Goal: Task Accomplishment & Management: Manage account settings

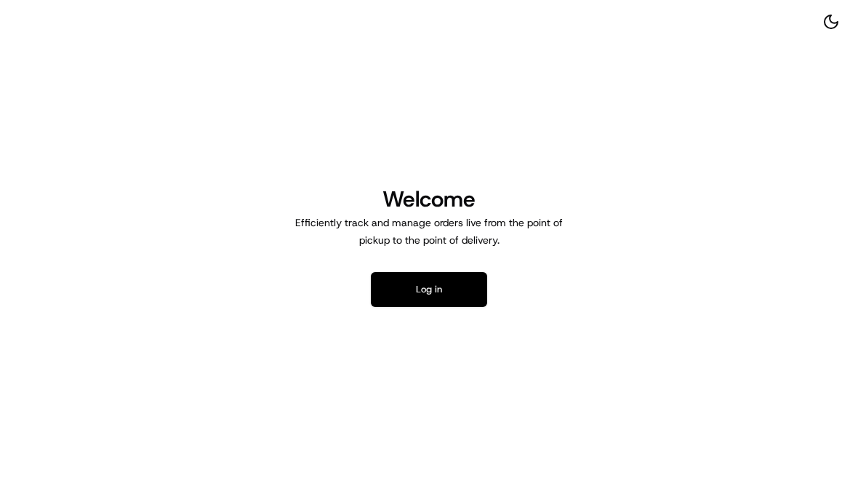
click at [461, 290] on button "Log in" at bounding box center [429, 289] width 116 height 35
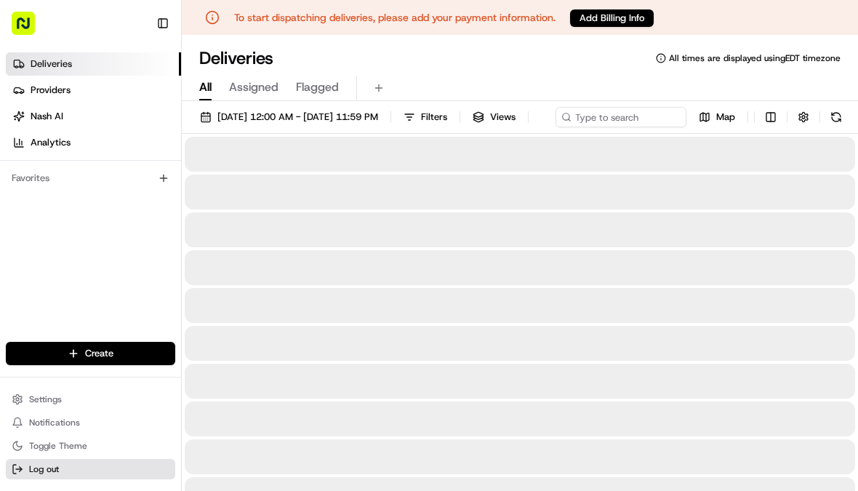
click at [34, 475] on span "Log out" at bounding box center [44, 469] width 30 height 12
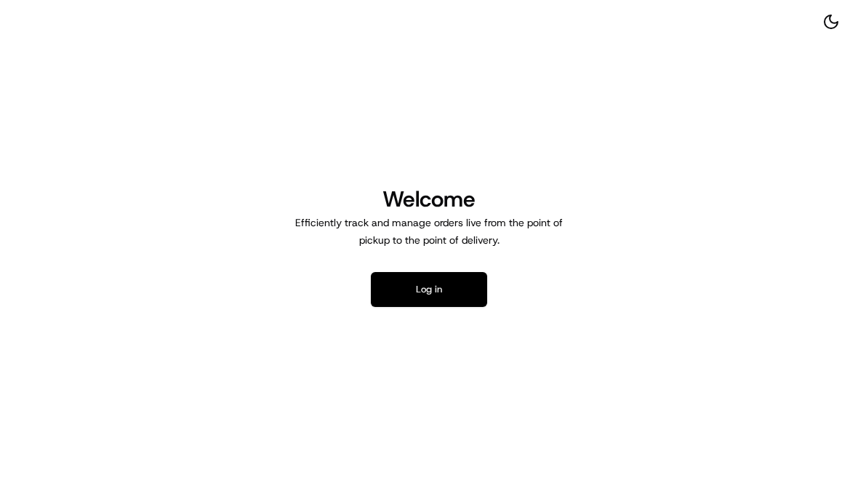
click at [441, 291] on button "Log in" at bounding box center [429, 289] width 116 height 35
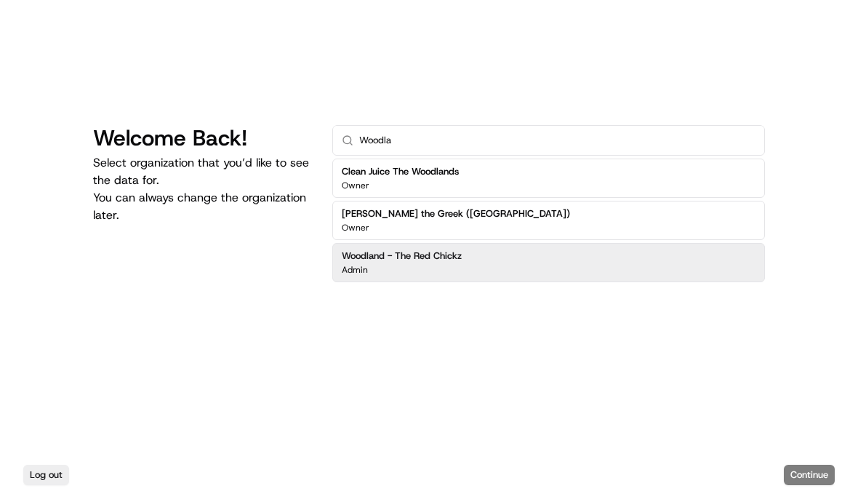
type input "Woodla"
click at [445, 274] on div "Admin" at bounding box center [402, 270] width 120 height 12
click at [814, 485] on button "Continue" at bounding box center [809, 475] width 51 height 20
